Goal: Information Seeking & Learning: Learn about a topic

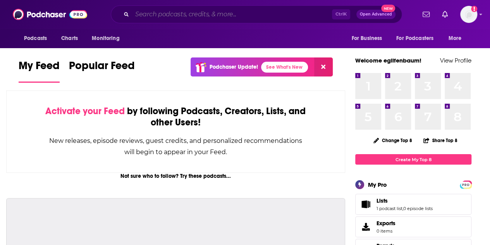
click at [226, 17] on input "Search podcasts, credits, & more..." at bounding box center [232, 14] width 200 height 12
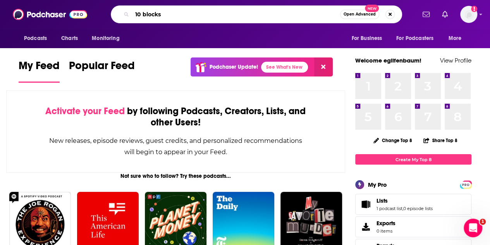
type input "10 blocks"
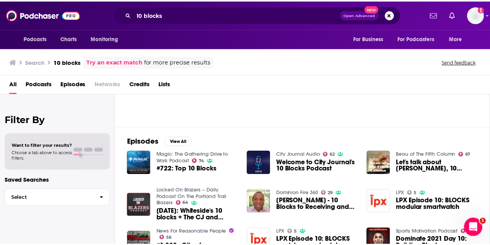
scroll to position [77, 0]
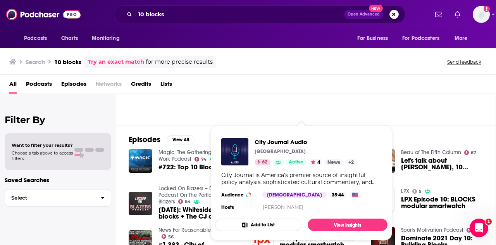
click at [289, 151] on p "[GEOGRAPHIC_DATA]" at bounding box center [280, 151] width 51 height 6
click at [280, 140] on span "City Journal Audio" at bounding box center [306, 141] width 102 height 7
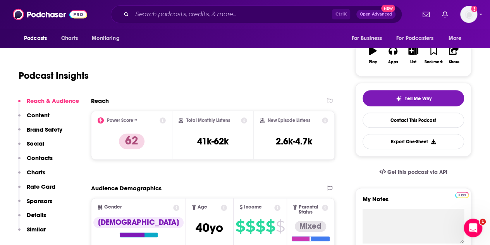
scroll to position [126, 0]
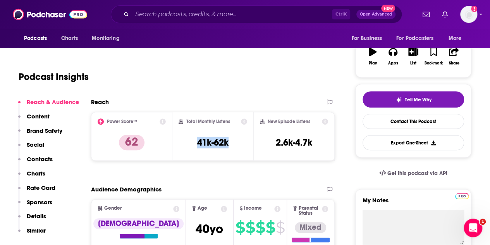
drag, startPoint x: 196, startPoint y: 145, endPoint x: 240, endPoint y: 144, distance: 43.4
click at [240, 144] on div "Total Monthly Listens 41k-62k" at bounding box center [213, 136] width 69 height 36
copy h3 "41k-62k"
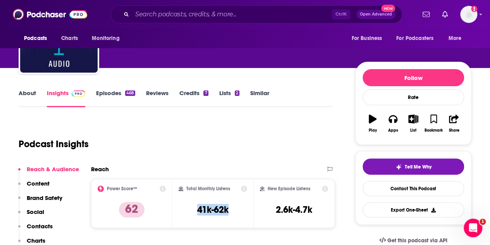
scroll to position [58, 0]
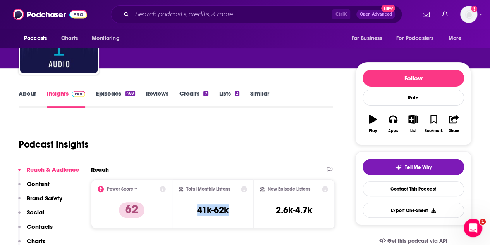
click at [109, 93] on link "Episodes 468" at bounding box center [115, 99] width 39 height 18
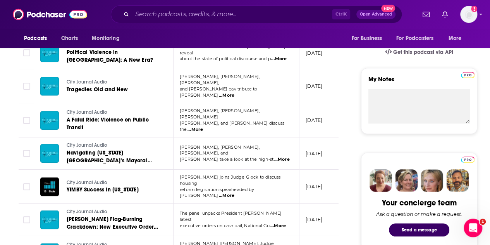
scroll to position [247, 0]
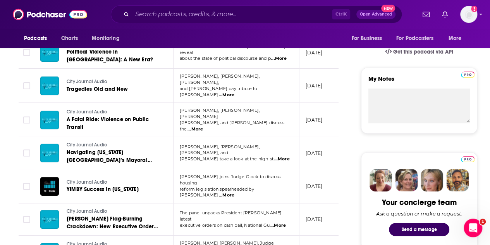
click at [235, 192] on span "...More" at bounding box center [227, 195] width 16 height 6
drag, startPoint x: 178, startPoint y: 171, endPoint x: 202, endPoint y: 172, distance: 24.1
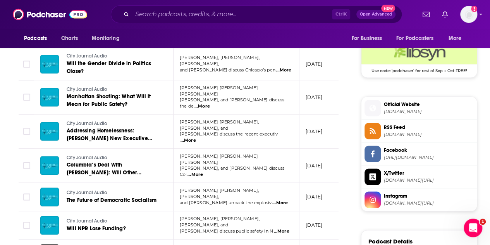
scroll to position [709, 0]
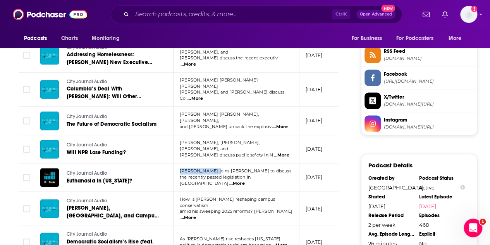
drag, startPoint x: 181, startPoint y: 145, endPoint x: 216, endPoint y: 144, distance: 34.9
click at [216, 168] on span "[PERSON_NAME] joins [PERSON_NAME] to discuss" at bounding box center [236, 170] width 112 height 5
copy span "[PERSON_NAME]"
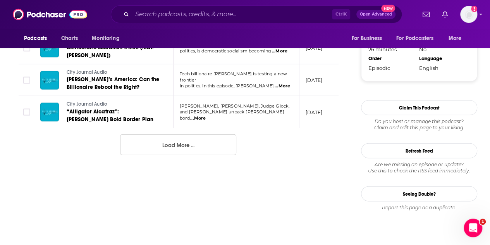
scroll to position [828, 0]
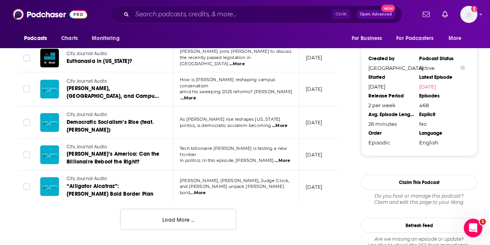
click at [190, 209] on button "Load More ..." at bounding box center [178, 219] width 116 height 21
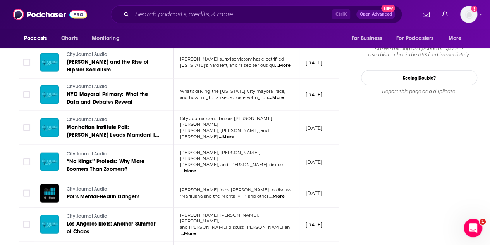
scroll to position [1018, 0]
click at [277, 193] on span "...More" at bounding box center [277, 196] width 16 height 6
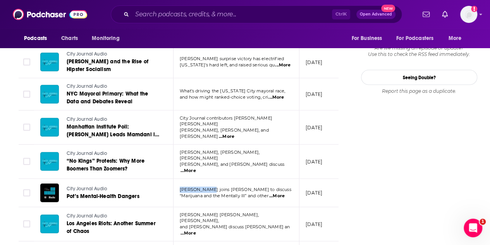
drag, startPoint x: 176, startPoint y: 150, endPoint x: 209, endPoint y: 154, distance: 33.2
copy span "[PERSON_NAME]"
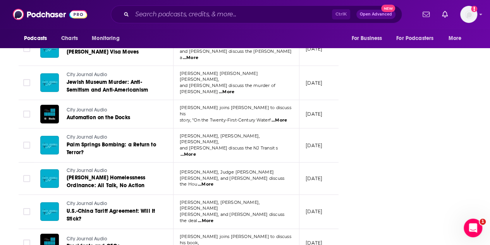
scroll to position [1334, 0]
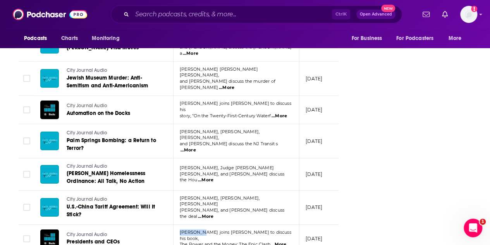
drag, startPoint x: 177, startPoint y: 171, endPoint x: 199, endPoint y: 173, distance: 22.6
click at [199, 224] on td "[PERSON_NAME] joins [PERSON_NAME] to discuss his book, The Power and the Money:…" at bounding box center [237, 238] width 126 height 28
copy span "[PERSON_NAME]"
click at [81, 238] on span "Presidents and CEOs" at bounding box center [93, 241] width 53 height 7
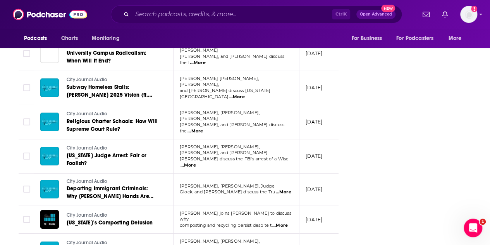
scroll to position [1551, 0]
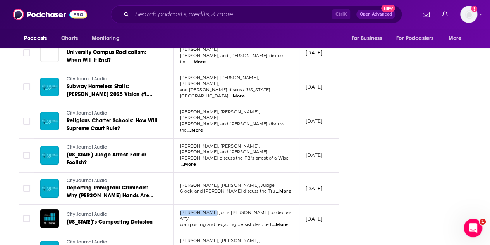
drag, startPoint x: 181, startPoint y: 143, endPoint x: 207, endPoint y: 145, distance: 26.4
click at [207, 209] on span "[PERSON_NAME] joins [PERSON_NAME] to discuss why" at bounding box center [236, 215] width 112 height 12
copy span "[PERSON_NAME]"
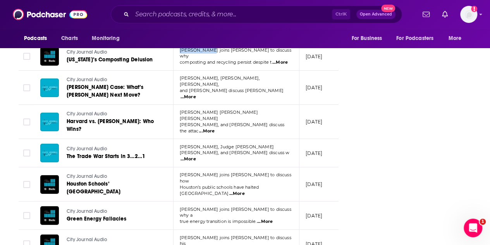
scroll to position [1740, 0]
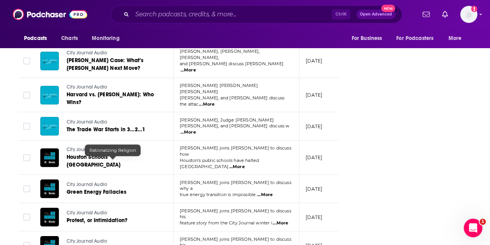
click at [95, 244] on span "Rationalizing Religion" at bounding box center [95, 248] width 57 height 7
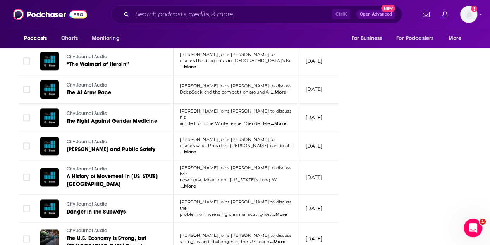
scroll to position [2079, 0]
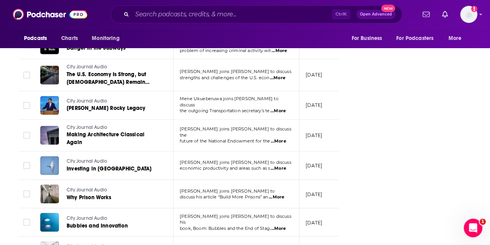
scroll to position [2242, 0]
